Goal: Transaction & Acquisition: Purchase product/service

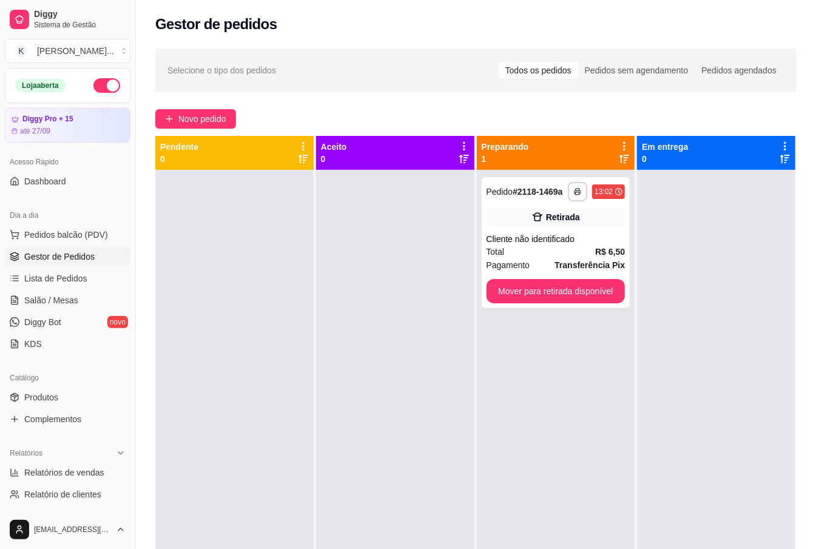
click at [226, 251] on div at bounding box center [234, 444] width 158 height 549
click at [100, 227] on button "Pedidos balcão (PDV)" at bounding box center [68, 234] width 126 height 19
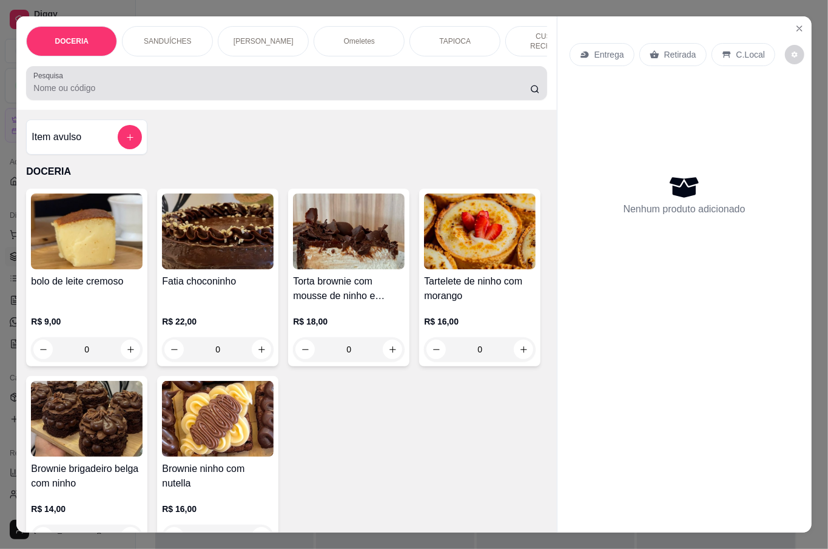
click at [214, 86] on input "Pesquisa" at bounding box center [281, 88] width 497 height 12
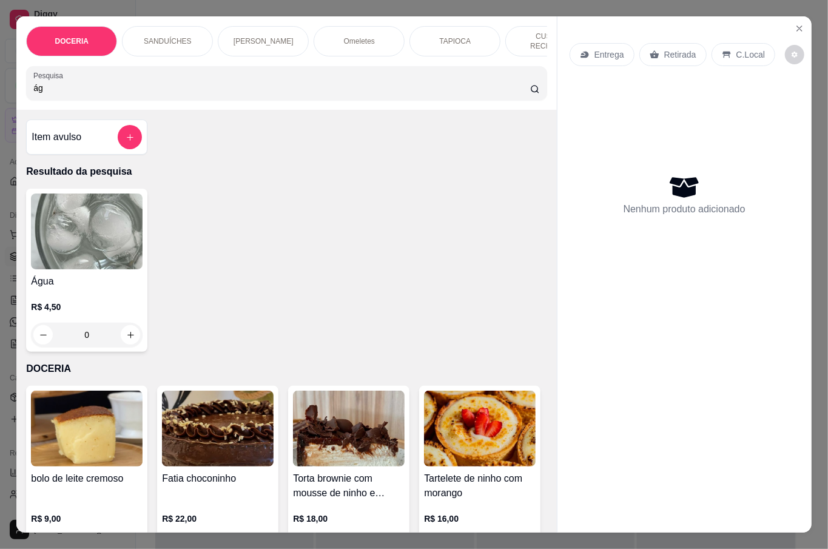
type input "ág"
click at [64, 289] on div "R$ 4,50 0" at bounding box center [87, 318] width 112 height 58
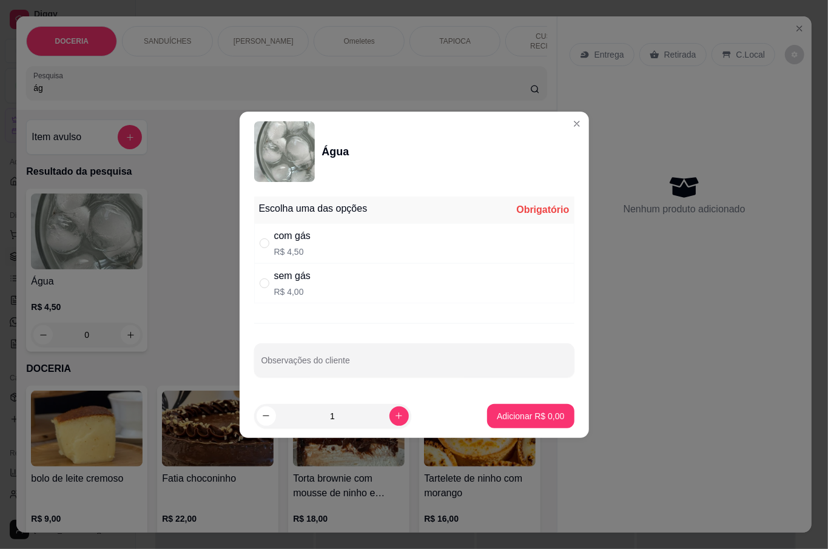
click at [366, 281] on div "sem gás R$ 4,00" at bounding box center [414, 283] width 320 height 40
radio input "true"
click at [396, 415] on icon "increase-product-quantity" at bounding box center [399, 415] width 6 height 6
click at [396, 415] on icon "increase-product-quantity" at bounding box center [399, 415] width 7 height 7
type input "3"
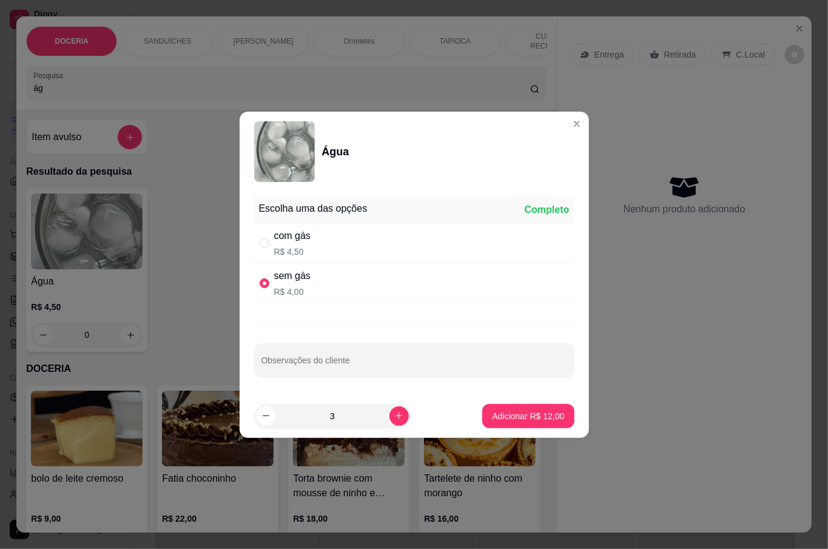
click at [495, 420] on p "Adicionar R$ 12,00" at bounding box center [528, 416] width 72 height 12
type input "3"
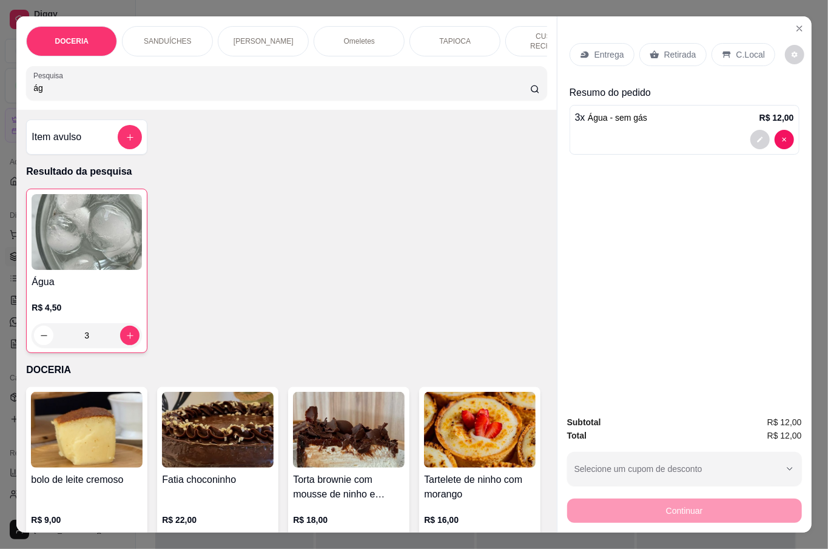
click at [157, 82] on input "ág" at bounding box center [281, 88] width 497 height 12
type input "á"
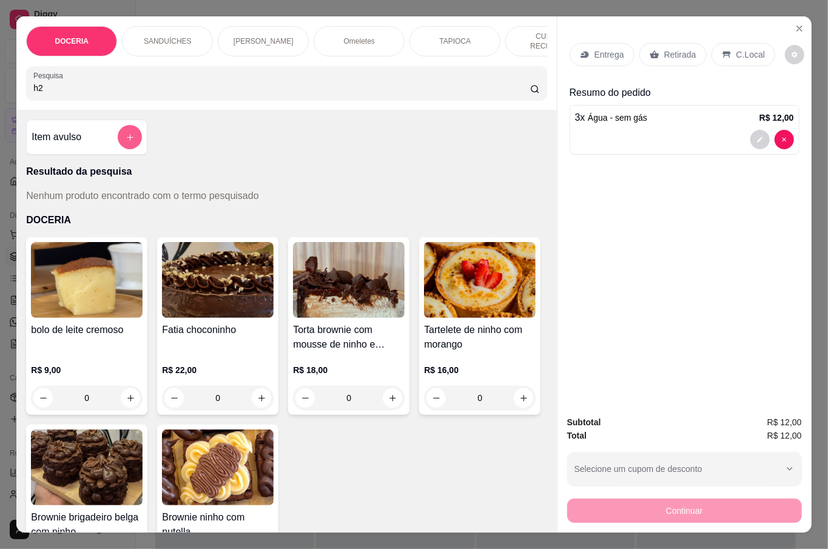
type input "h2"
click at [126, 136] on icon "add-separate-item" at bounding box center [130, 137] width 9 height 9
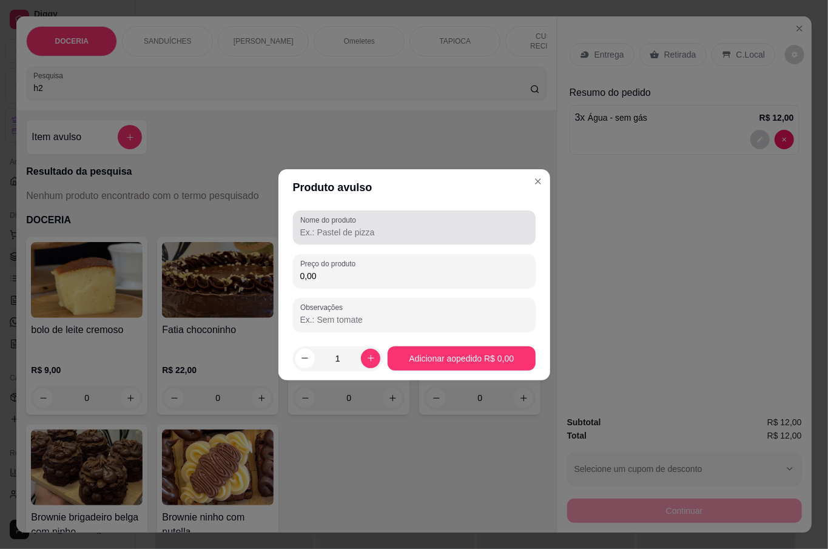
click at [367, 235] on input "Nome do produto" at bounding box center [414, 232] width 228 height 12
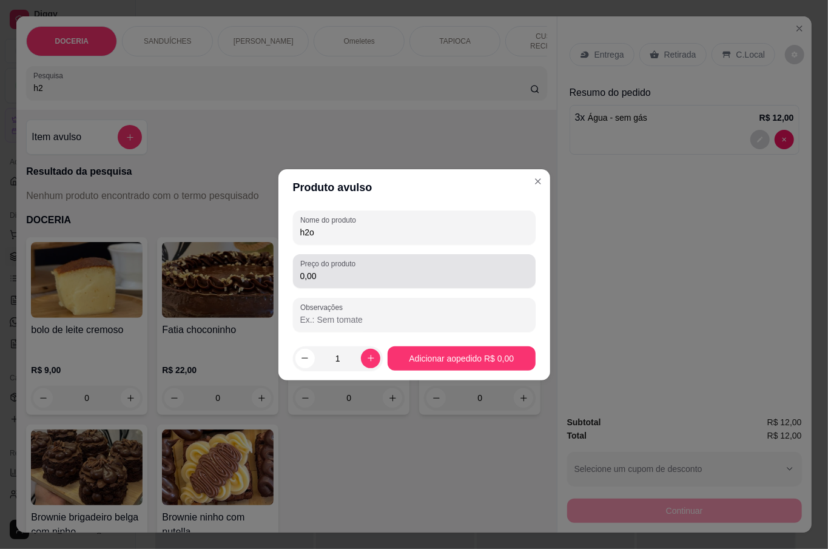
type input "h2o"
click at [364, 280] on input "0,00" at bounding box center [414, 276] width 228 height 12
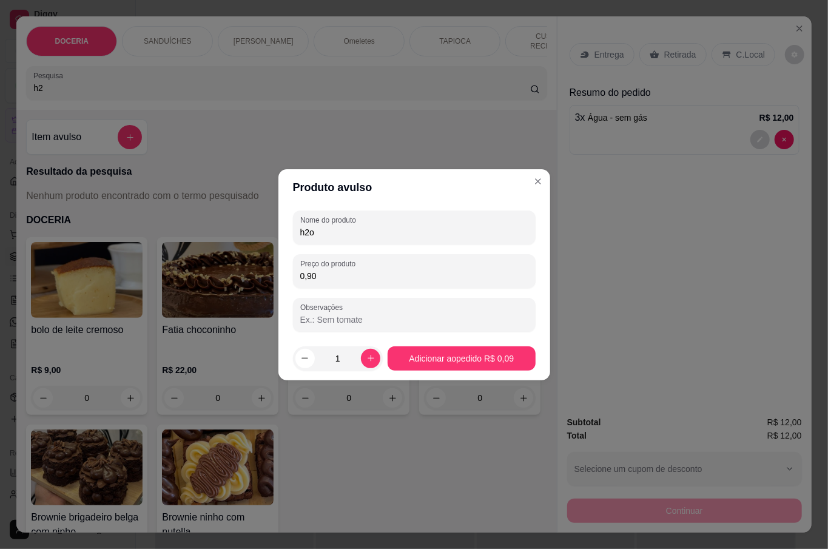
type input "9,00"
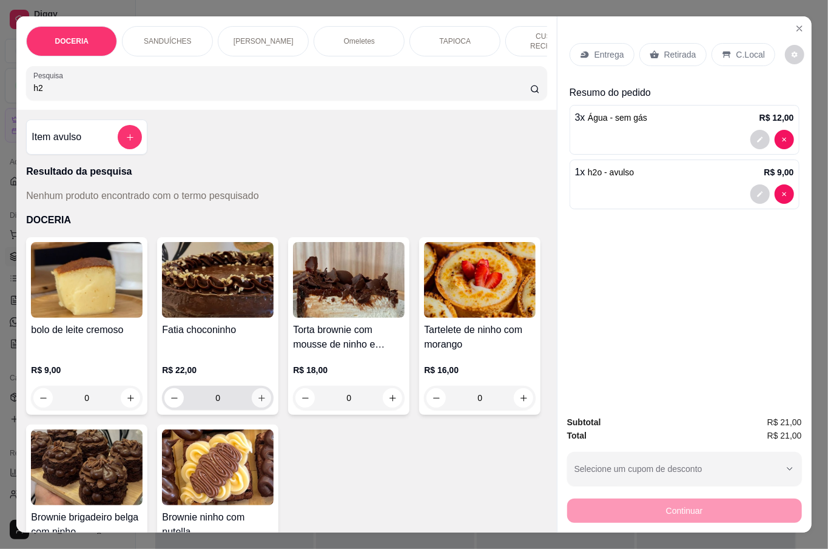
click at [257, 396] on icon "increase-product-quantity" at bounding box center [261, 398] width 9 height 9
type input "1"
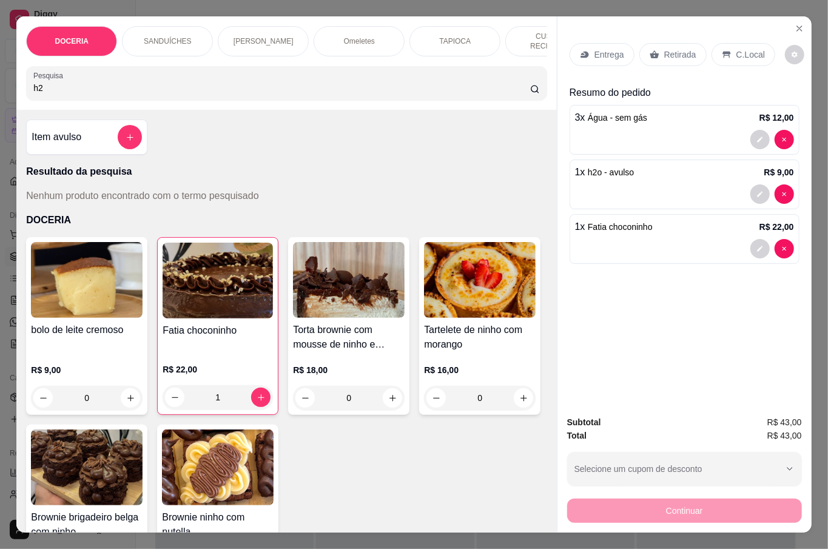
click at [736, 49] on p "C.Local" at bounding box center [750, 55] width 29 height 12
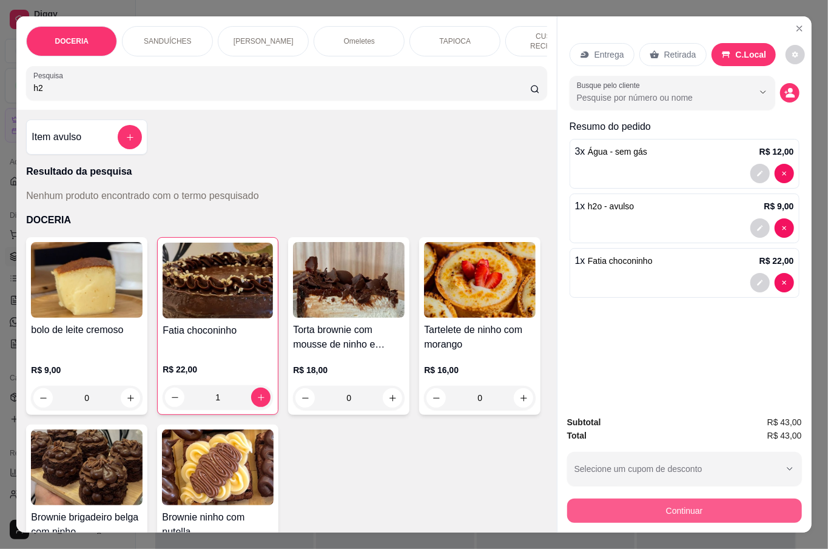
click at [707, 515] on button "Continuar" at bounding box center [684, 511] width 235 height 24
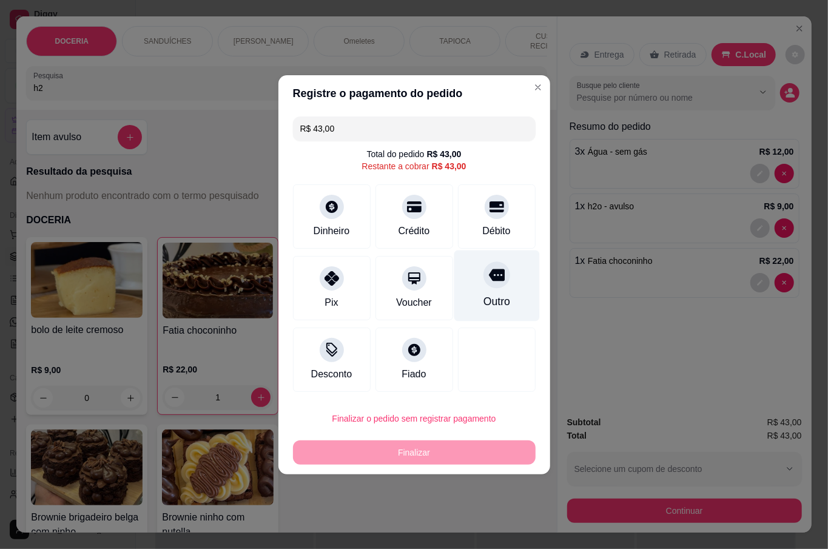
click at [471, 285] on div "Outro" at bounding box center [497, 285] width 86 height 71
type input "R$ 0,00"
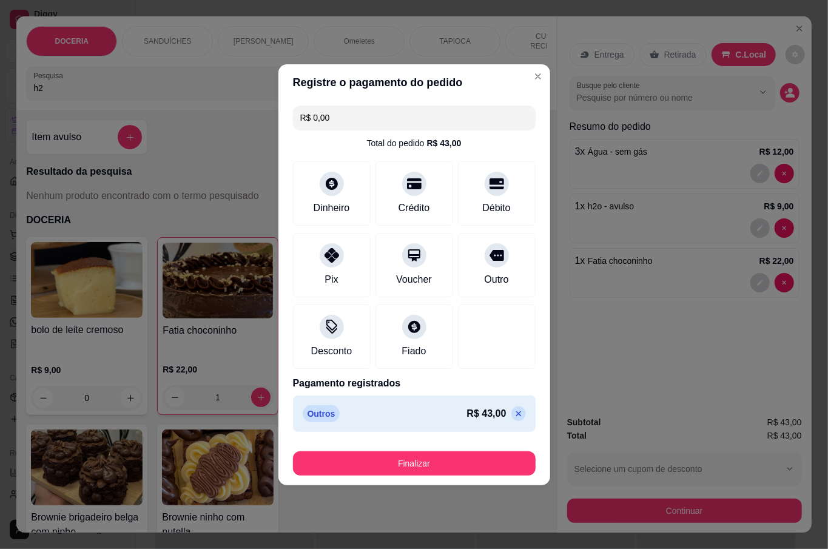
click at [434, 463] on button "Finalizar" at bounding box center [414, 463] width 243 height 24
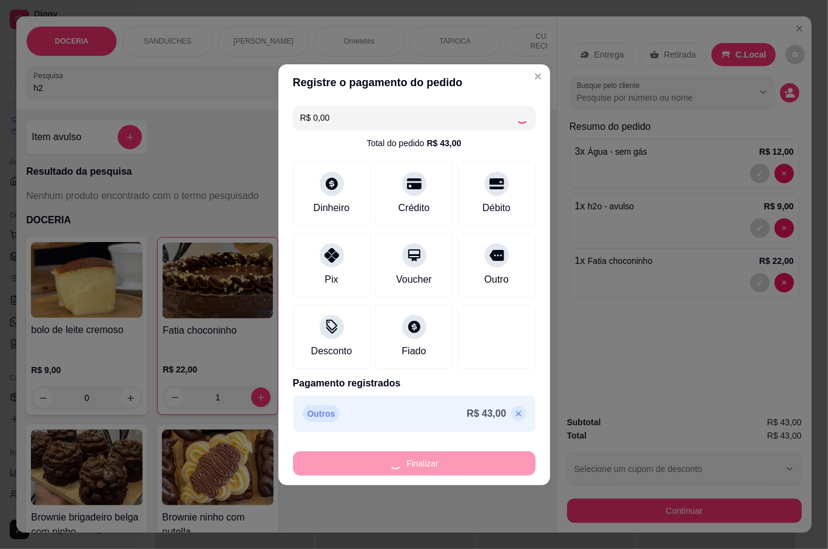
type input "0"
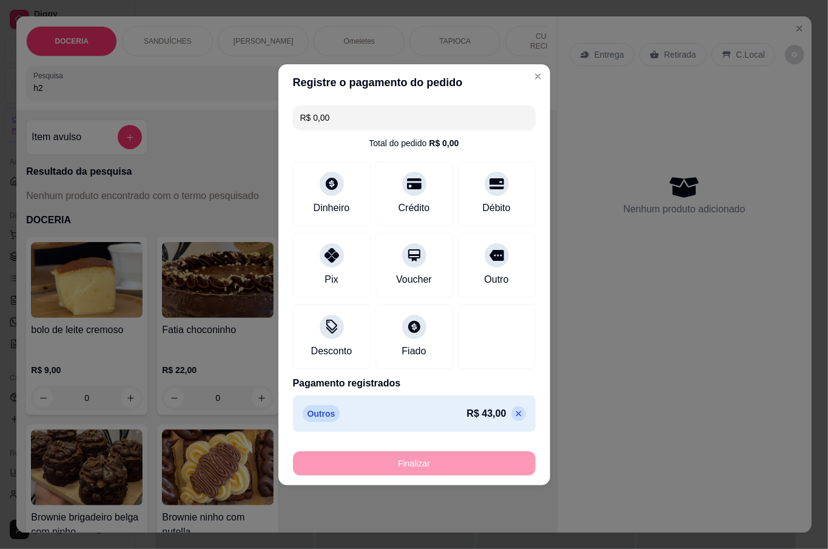
type input "-R$ 43,00"
